Goal: Find specific page/section: Find specific page/section

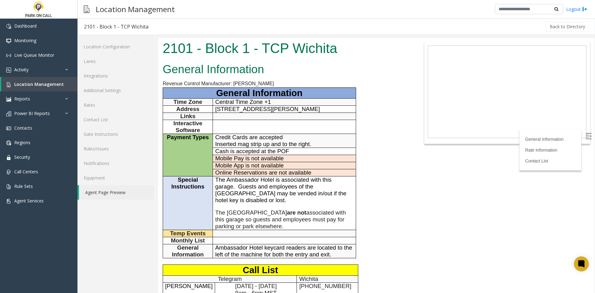
scroll to position [155, 0]
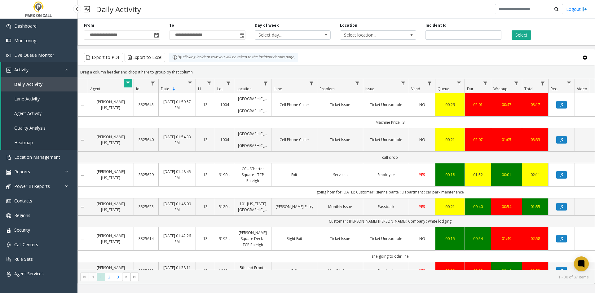
click at [48, 88] on link "Daily Activity" at bounding box center [39, 84] width 76 height 15
click at [375, 35] on span "Select location..." at bounding box center [370, 35] width 60 height 9
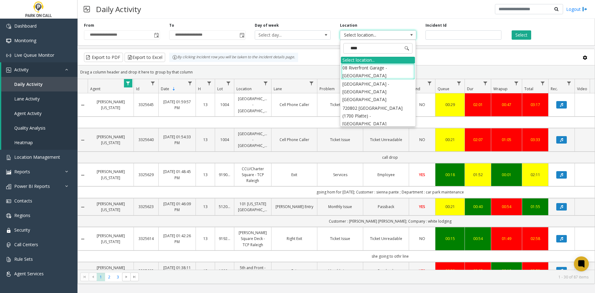
type input "*****"
click at [351, 104] on li "720802 [GEOGRAPHIC_DATA] (1700 Platte) - [GEOGRAPHIC_DATA]" at bounding box center [378, 116] width 74 height 24
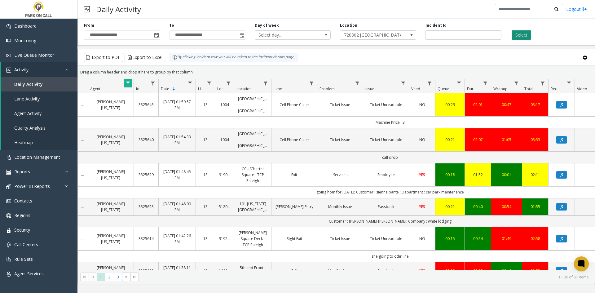
click at [517, 37] on button "Select" at bounding box center [521, 34] width 20 height 9
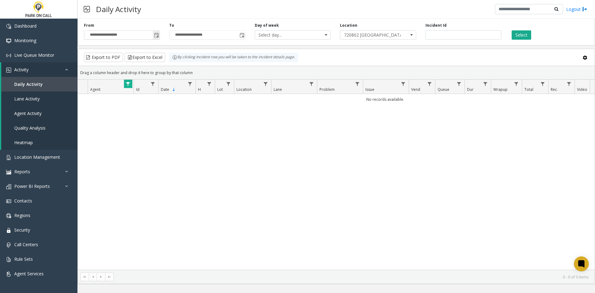
click at [155, 37] on span "Toggle popup" at bounding box center [156, 35] width 5 height 5
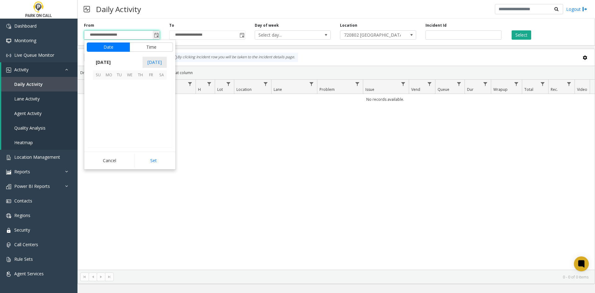
scroll to position [111224, 0]
click at [128, 90] on span "1" at bounding box center [129, 85] width 11 height 11
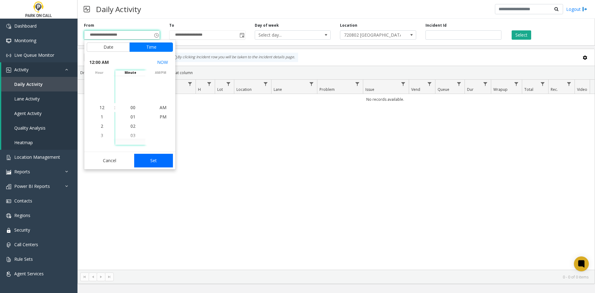
click at [153, 162] on button "Set" at bounding box center [153, 161] width 39 height 14
type input "**********"
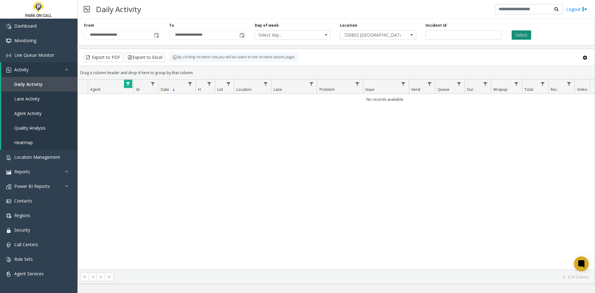
click at [527, 35] on button "Select" at bounding box center [521, 34] width 20 height 9
click at [128, 82] on span "Data table" at bounding box center [127, 83] width 5 height 5
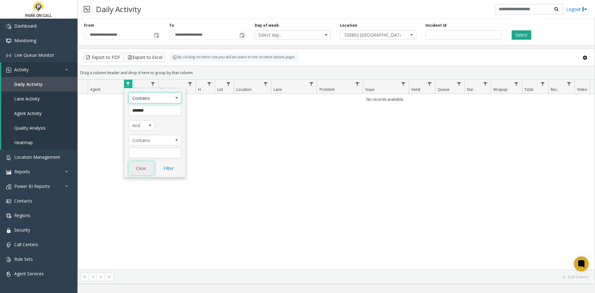
click at [147, 169] on button "Clear" at bounding box center [141, 168] width 25 height 14
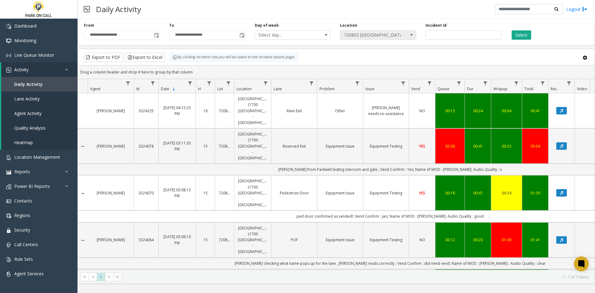
click at [355, 36] on span "720802 [GEOGRAPHIC_DATA] (1700 Platte) - [GEOGRAPHIC_DATA]" at bounding box center [370, 35] width 60 height 9
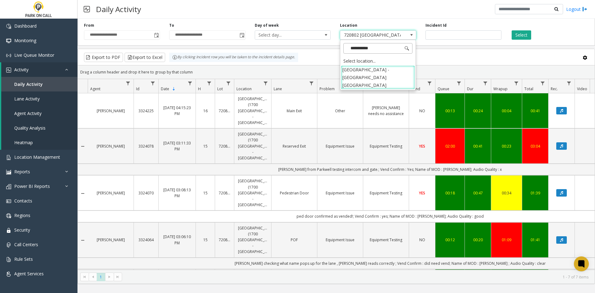
type input "**********"
click at [363, 80] on li "[GEOGRAPHIC_DATA] - [GEOGRAPHIC_DATA] [GEOGRAPHIC_DATA]" at bounding box center [378, 77] width 74 height 24
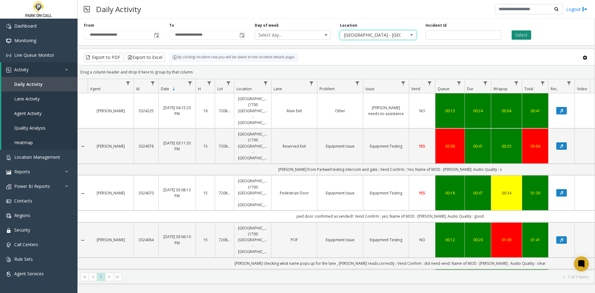
click at [520, 34] on button "Select" at bounding box center [521, 34] width 20 height 9
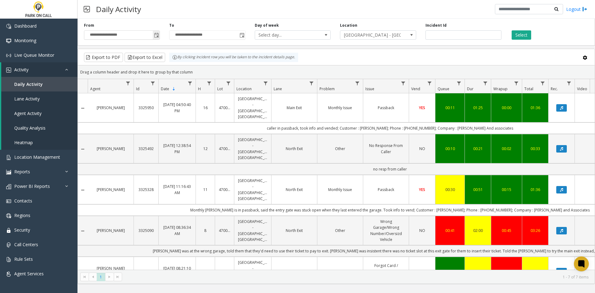
click at [155, 38] on span "Toggle popup" at bounding box center [156, 35] width 7 height 10
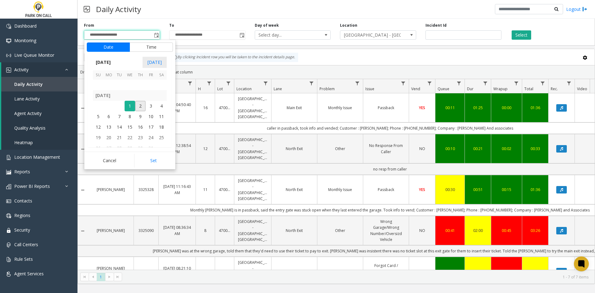
scroll to position [111193, 0]
click at [107, 86] on span "29" at bounding box center [108, 84] width 11 height 11
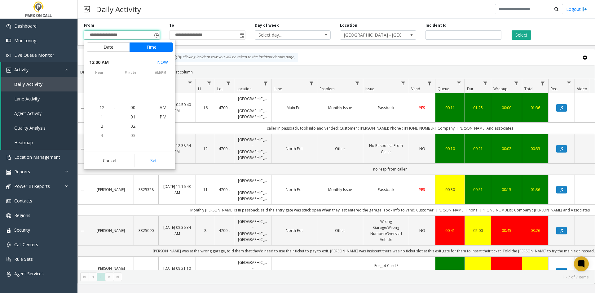
scroll to position [111150, 0]
click at [155, 161] on button "Set" at bounding box center [153, 161] width 39 height 14
type input "**********"
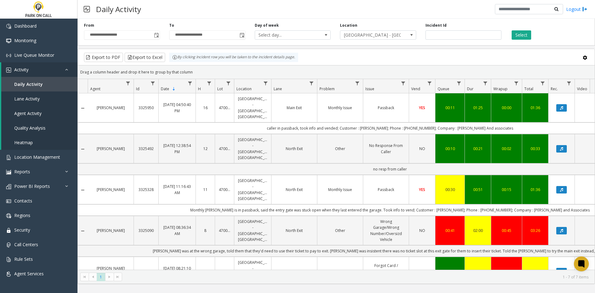
click at [517, 40] on div "**********" at bounding box center [335, 30] width 517 height 29
click at [518, 38] on button "Select" at bounding box center [521, 34] width 20 height 9
click at [357, 82] on span "Data table" at bounding box center [357, 83] width 5 height 5
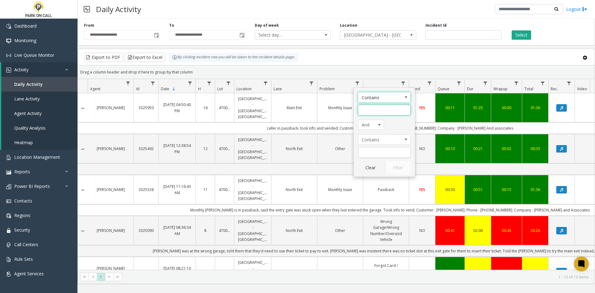
click at [383, 109] on input "Problem Filter" at bounding box center [384, 110] width 53 height 11
type input "*********"
click button "Filter" at bounding box center [397, 168] width 25 height 14
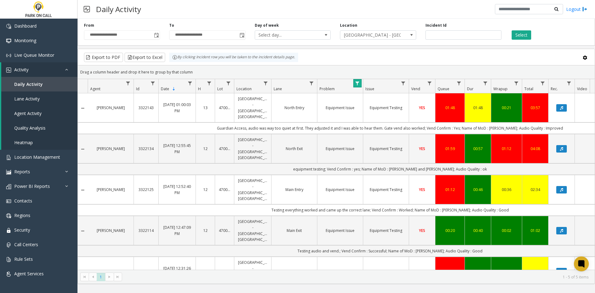
click at [355, 85] on span "Data table" at bounding box center [357, 83] width 5 height 5
click at [365, 168] on button "Clear" at bounding box center [370, 168] width 25 height 14
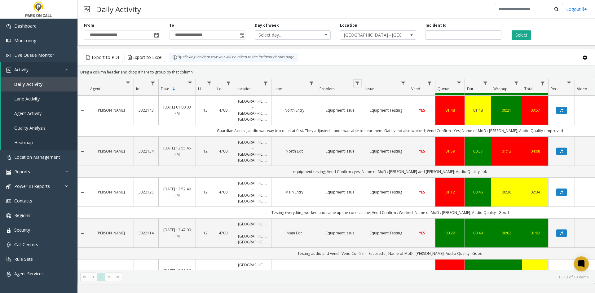
scroll to position [348, 0]
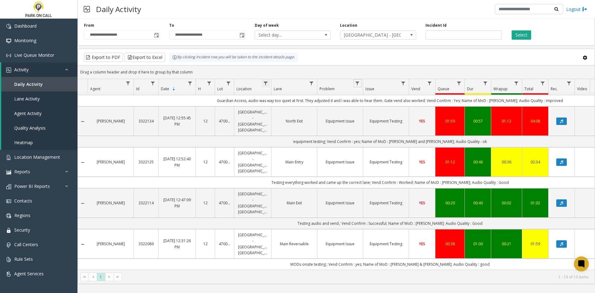
click at [267, 85] on span "Data table" at bounding box center [265, 83] width 5 height 5
click at [289, 112] on input "Location Filter" at bounding box center [292, 110] width 53 height 11
click at [352, 82] on th "Problem" at bounding box center [340, 86] width 46 height 14
click at [356, 83] on span "Data table" at bounding box center [357, 83] width 5 height 5
drag, startPoint x: 364, startPoint y: 110, endPoint x: 365, endPoint y: 113, distance: 3.5
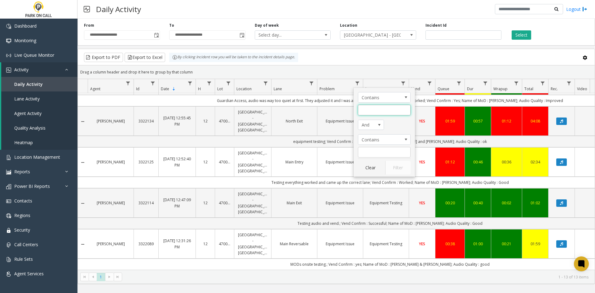
click at [363, 111] on input "Problem Filter" at bounding box center [384, 110] width 53 height 11
type input "*********"
click button "Filter" at bounding box center [397, 168] width 25 height 14
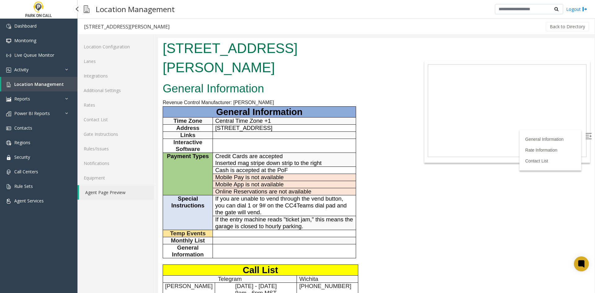
click at [55, 84] on span "Location Management" at bounding box center [39, 84] width 50 height 6
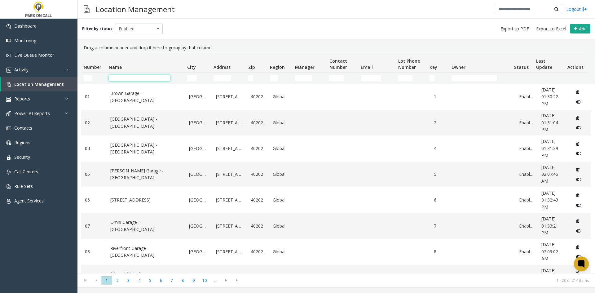
click at [129, 77] on input "Name Filter" at bounding box center [139, 78] width 61 height 6
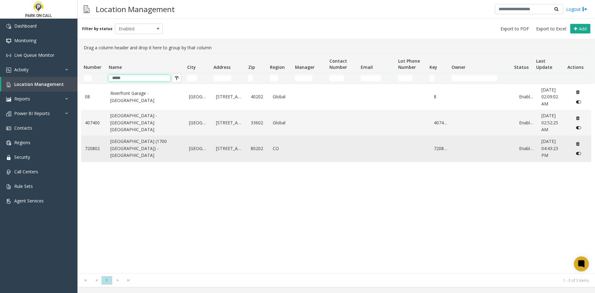
type input "*****"
click at [132, 153] on td "[GEOGRAPHIC_DATA] (1700 [GEOGRAPHIC_DATA]) - [GEOGRAPHIC_DATA]" at bounding box center [146, 148] width 79 height 26
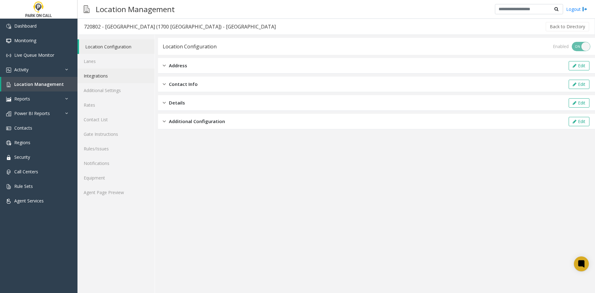
click at [109, 69] on link "Integrations" at bounding box center [115, 75] width 77 height 15
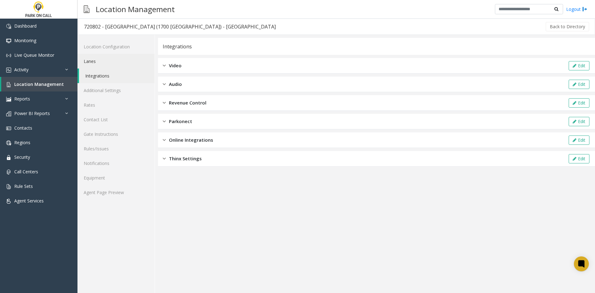
click at [107, 60] on link "Lanes" at bounding box center [115, 61] width 77 height 15
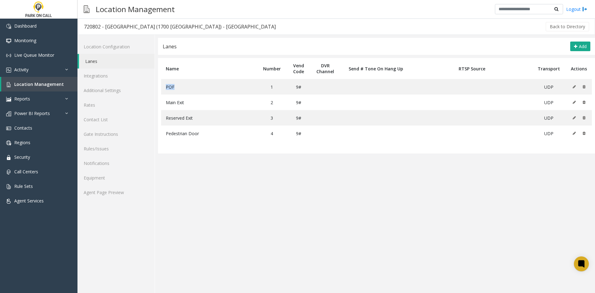
drag, startPoint x: 179, startPoint y: 86, endPoint x: 159, endPoint y: 85, distance: 20.2
click at [159, 85] on table "Name Number Vend Code DVR Channel Send # Tone On Hang Up RTSP Source Transport …" at bounding box center [376, 105] width 437 height 95
copy span "POF"
drag, startPoint x: 199, startPoint y: 100, endPoint x: 166, endPoint y: 103, distance: 32.6
click at [166, 103] on td "Main Exit" at bounding box center [209, 101] width 96 height 15
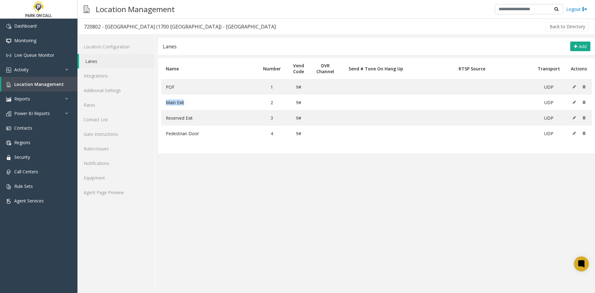
copy span "Main Exit"
drag, startPoint x: 339, startPoint y: 114, endPoint x: 240, endPoint y: 104, distance: 99.6
click at [339, 114] on td at bounding box center [324, 117] width 29 height 15
drag, startPoint x: 157, startPoint y: 93, endPoint x: 162, endPoint y: 90, distance: 6.7
click at [162, 90] on td "POF" at bounding box center [209, 86] width 96 height 15
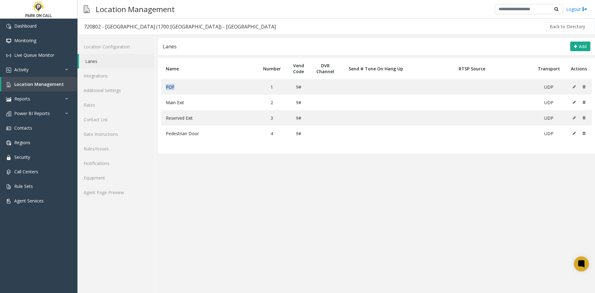
copy span "POF"
drag, startPoint x: 207, startPoint y: 118, endPoint x: 196, endPoint y: 119, distance: 10.9
click at [207, 118] on td "Reserved Exit" at bounding box center [209, 117] width 96 height 15
drag, startPoint x: 194, startPoint y: 118, endPoint x: 165, endPoint y: 120, distance: 28.9
click at [165, 120] on td "Reserved Exit" at bounding box center [209, 117] width 96 height 15
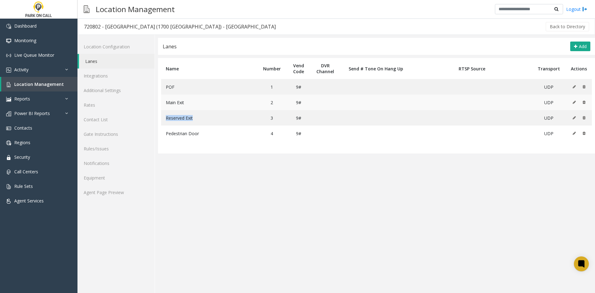
copy span "Reserved Exit"
drag, startPoint x: 296, startPoint y: 107, endPoint x: 238, endPoint y: 123, distance: 60.2
click at [293, 110] on td "9#" at bounding box center [298, 101] width 24 height 15
drag, startPoint x: 207, startPoint y: 130, endPoint x: 162, endPoint y: 137, distance: 45.7
click at [162, 137] on td "Pedestrian Door" at bounding box center [209, 132] width 96 height 15
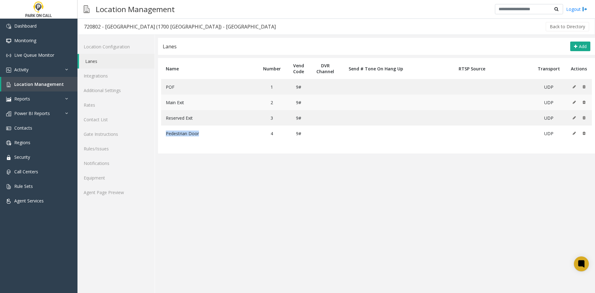
copy span "Pedestrian Door"
click at [118, 27] on div "720802 - Riverview (1700 Platte) - Parkwell" at bounding box center [180, 27] width 192 height 8
drag, startPoint x: 118, startPoint y: 27, endPoint x: 157, endPoint y: 27, distance: 38.4
click at [157, 27] on div "720802 - Riverview (1700 Platte) - Parkwell" at bounding box center [180, 27] width 192 height 8
copy div "Riverview (1700 Platte)"
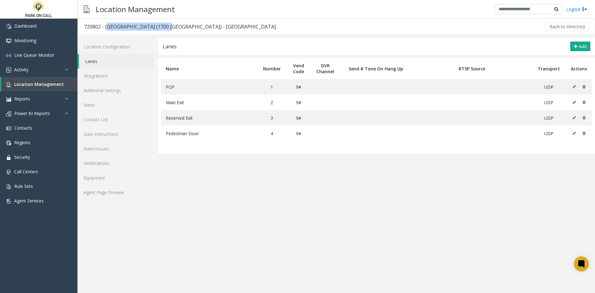
copy div "Riverview (1700 Platte)"
click at [45, 90] on link "Location Management" at bounding box center [39, 84] width 76 height 15
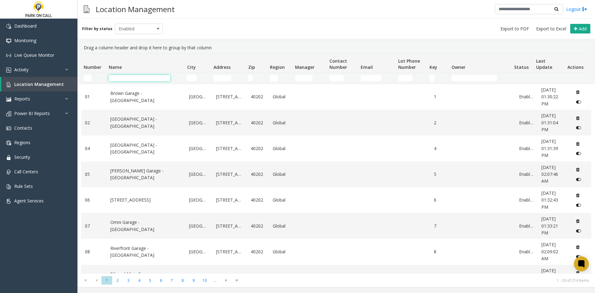
click at [149, 77] on input "Name Filter" at bounding box center [139, 78] width 61 height 6
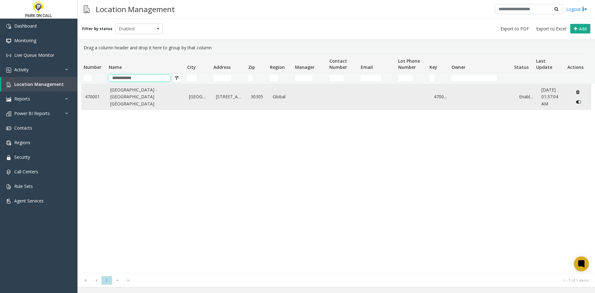
type input "**********"
click at [121, 110] on td "[GEOGRAPHIC_DATA] - [GEOGRAPHIC_DATA] [GEOGRAPHIC_DATA]" at bounding box center [146, 97] width 79 height 26
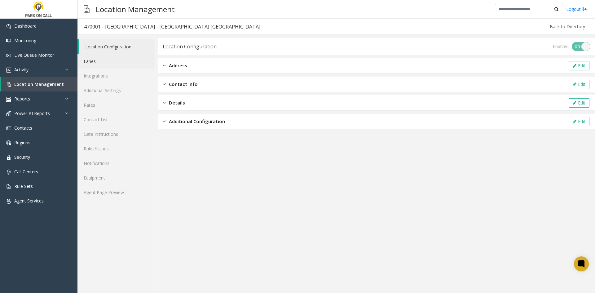
click at [102, 65] on link "Lanes" at bounding box center [115, 61] width 77 height 15
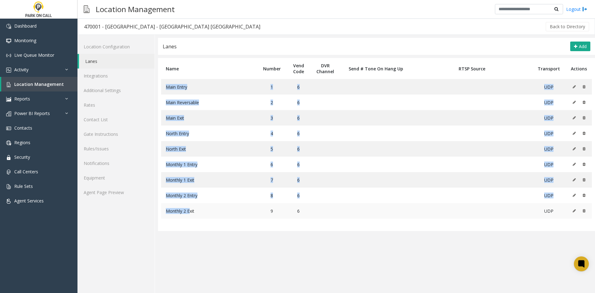
drag, startPoint x: 167, startPoint y: 85, endPoint x: 189, endPoint y: 204, distance: 120.9
click at [189, 204] on tbody "Main Entry 1 6 UDP Main Reversable 2 6 UDP Main Exit 3 6 UDP North Entry 4 6 UD…" at bounding box center [376, 148] width 430 height 139
click at [187, 86] on span "Main Entry" at bounding box center [176, 87] width 21 height 6
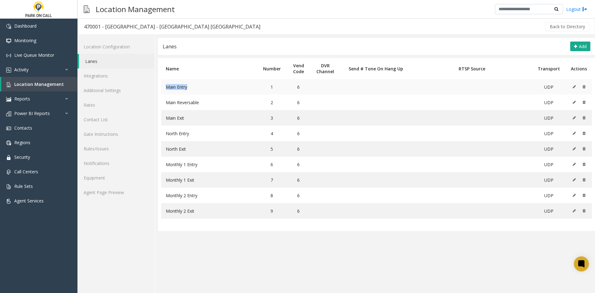
drag, startPoint x: 187, startPoint y: 86, endPoint x: 166, endPoint y: 87, distance: 21.1
click at [166, 87] on span "Main Entry" at bounding box center [176, 87] width 21 height 6
click at [172, 88] on span "Main Entry" at bounding box center [176, 87] width 21 height 6
drag, startPoint x: 172, startPoint y: 88, endPoint x: 183, endPoint y: 89, distance: 11.5
click at [183, 89] on span "Main Entry" at bounding box center [176, 87] width 21 height 6
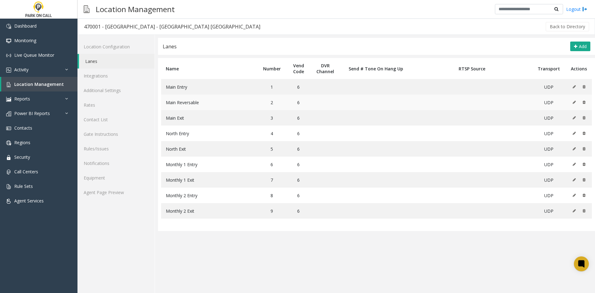
drag, startPoint x: 310, startPoint y: 102, endPoint x: 274, endPoint y: 107, distance: 36.3
click at [309, 103] on td "6" at bounding box center [298, 101] width 24 height 15
click at [174, 103] on span "Main Reversable" at bounding box center [182, 102] width 33 height 6
drag, startPoint x: 174, startPoint y: 103, endPoint x: 197, endPoint y: 101, distance: 22.7
click at [197, 101] on span "Main Reversable" at bounding box center [182, 102] width 33 height 6
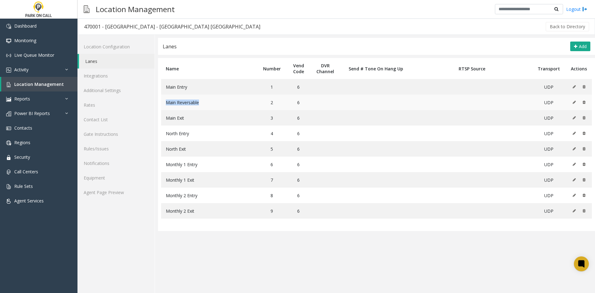
copy span "Main Reversable"
drag, startPoint x: 262, startPoint y: 121, endPoint x: 230, endPoint y: 120, distance: 32.2
click at [262, 121] on td "3" at bounding box center [271, 117] width 29 height 15
click at [171, 118] on span "Main Exit" at bounding box center [175, 118] width 18 height 6
drag, startPoint x: 172, startPoint y: 118, endPoint x: 177, endPoint y: 117, distance: 4.7
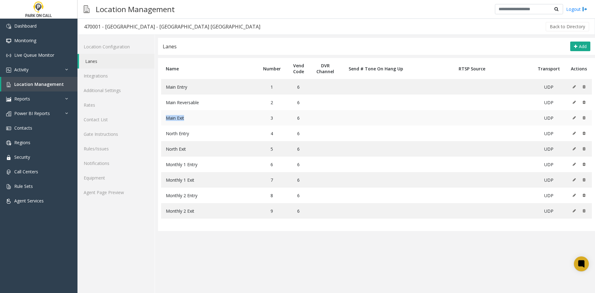
click at [177, 117] on span "Main Exit" at bounding box center [175, 118] width 18 height 6
copy span "Main Exit"
drag, startPoint x: 195, startPoint y: 128, endPoint x: 157, endPoint y: 134, distance: 38.3
click at [194, 128] on td "North Entry" at bounding box center [209, 132] width 96 height 15
click at [171, 132] on span "North Entry" at bounding box center [177, 133] width 23 height 6
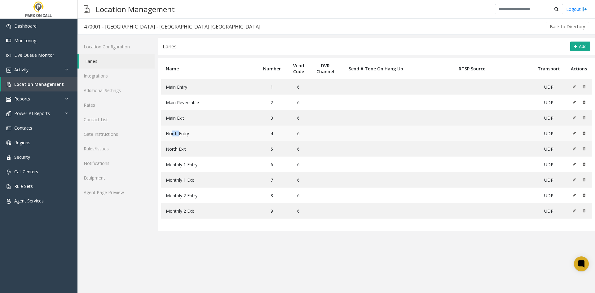
drag, startPoint x: 171, startPoint y: 132, endPoint x: 174, endPoint y: 135, distance: 4.6
click at [177, 134] on span "North Entry" at bounding box center [177, 133] width 23 height 6
click at [173, 134] on span "North Entry" at bounding box center [177, 133] width 23 height 6
drag, startPoint x: 173, startPoint y: 134, endPoint x: 185, endPoint y: 133, distance: 11.5
click at [185, 133] on span "North Entry" at bounding box center [177, 133] width 23 height 6
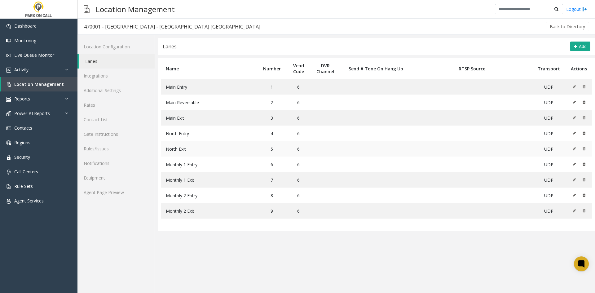
drag, startPoint x: 191, startPoint y: 141, endPoint x: 168, endPoint y: 148, distance: 23.3
click at [190, 141] on td "North Exit" at bounding box center [209, 148] width 96 height 15
click at [169, 147] on span "North Exit" at bounding box center [176, 149] width 20 height 6
drag, startPoint x: 169, startPoint y: 147, endPoint x: 188, endPoint y: 146, distance: 19.6
click at [188, 146] on td "North Exit" at bounding box center [209, 148] width 96 height 15
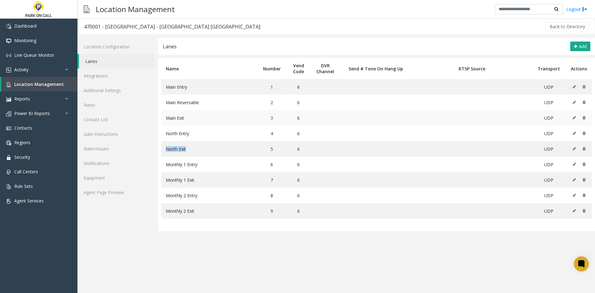
copy span "North Exit"
click at [170, 165] on span "Monthly 1 Entry" at bounding box center [182, 164] width 32 height 6
drag, startPoint x: 170, startPoint y: 165, endPoint x: 224, endPoint y: 159, distance: 54.3
click at [204, 167] on td "Monthly 1 Entry" at bounding box center [209, 163] width 96 height 15
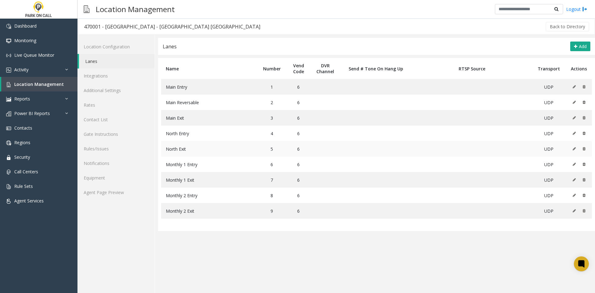
click at [251, 153] on td "North Exit" at bounding box center [209, 148] width 96 height 15
click at [174, 178] on span "Monthly 1 Exit" at bounding box center [180, 180] width 28 height 6
drag, startPoint x: 174, startPoint y: 178, endPoint x: 190, endPoint y: 180, distance: 16.8
click at [190, 180] on span "Monthly 1 Exit" at bounding box center [180, 180] width 28 height 6
click at [199, 159] on tbody "Main Entry 1 6 UDP Main Reversable 2 6 UDP Main Exit 3 6 UDP North Entry 4 6 UD…" at bounding box center [376, 148] width 430 height 139
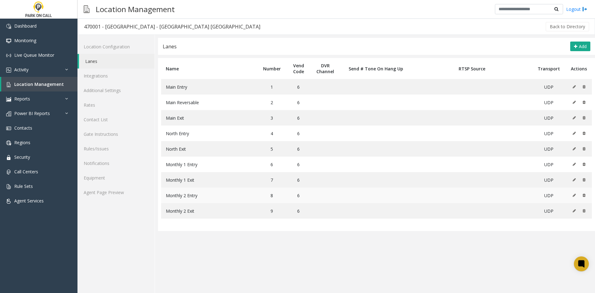
click at [168, 196] on span "Monthly 2 Entry" at bounding box center [182, 195] width 32 height 6
drag, startPoint x: 168, startPoint y: 196, endPoint x: 187, endPoint y: 195, distance: 19.5
click at [187, 195] on span "Monthly 2 Entry" at bounding box center [182, 195] width 32 height 6
drag, startPoint x: 179, startPoint y: 207, endPoint x: 177, endPoint y: 210, distance: 3.3
click at [177, 210] on span "Monthly 2 Exit" at bounding box center [180, 211] width 28 height 6
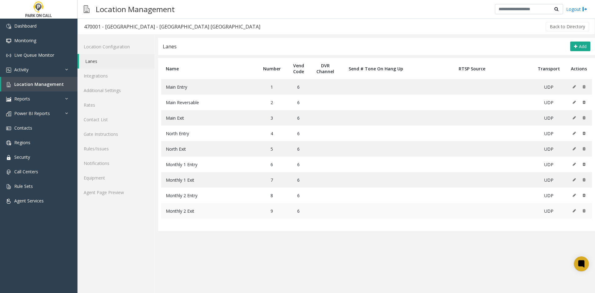
click at [174, 211] on span "Monthly 2 Exit" at bounding box center [180, 211] width 28 height 6
drag, startPoint x: 174, startPoint y: 211, endPoint x: 192, endPoint y: 208, distance: 17.9
click at [192, 208] on span "Monthly 2 Exit" at bounding box center [180, 211] width 28 height 6
click at [119, 28] on div "470001 - Atlanta Financial Center - Universal Parking Atlanta" at bounding box center [172, 27] width 176 height 8
drag, startPoint x: 119, startPoint y: 28, endPoint x: 150, endPoint y: 22, distance: 32.1
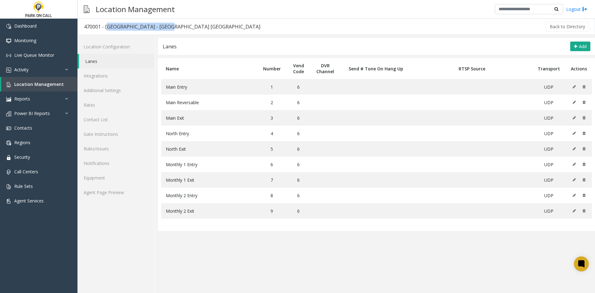
click at [150, 22] on h3 "470001 - Atlanta Financial Center - Universal Parking Atlanta" at bounding box center [172, 27] width 189 height 14
click at [145, 29] on div "470001 - Atlanta Financial Center - Universal Parking Atlanta" at bounding box center [172, 27] width 176 height 8
drag, startPoint x: 145, startPoint y: 29, endPoint x: 107, endPoint y: 28, distance: 37.2
click at [107, 28] on div "470001 - Atlanta Financial Center - Universal Parking Atlanta" at bounding box center [172, 27] width 176 height 8
click at [204, 12] on div "Location Management Logout" at bounding box center [335, 9] width 517 height 19
